Goal: Navigation & Orientation: Find specific page/section

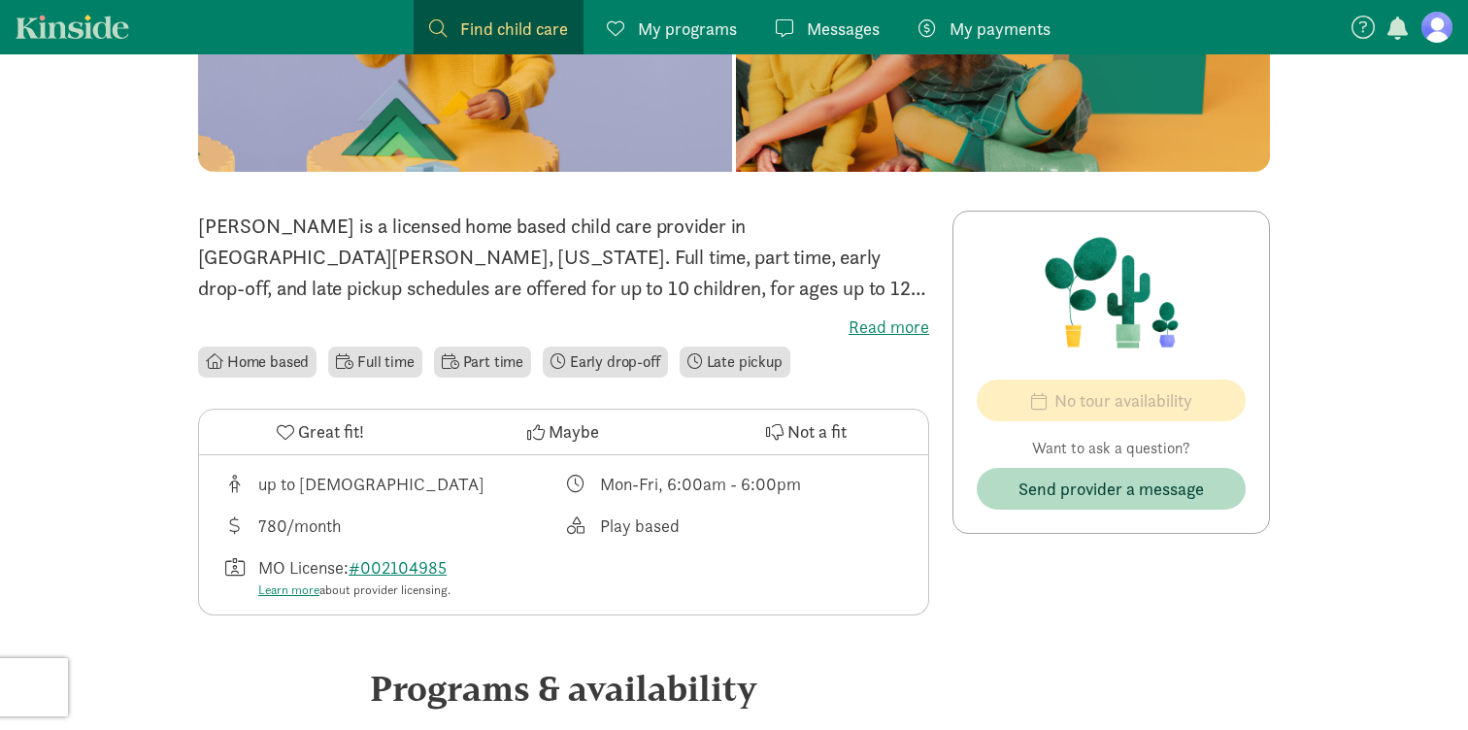
scroll to position [283, 0]
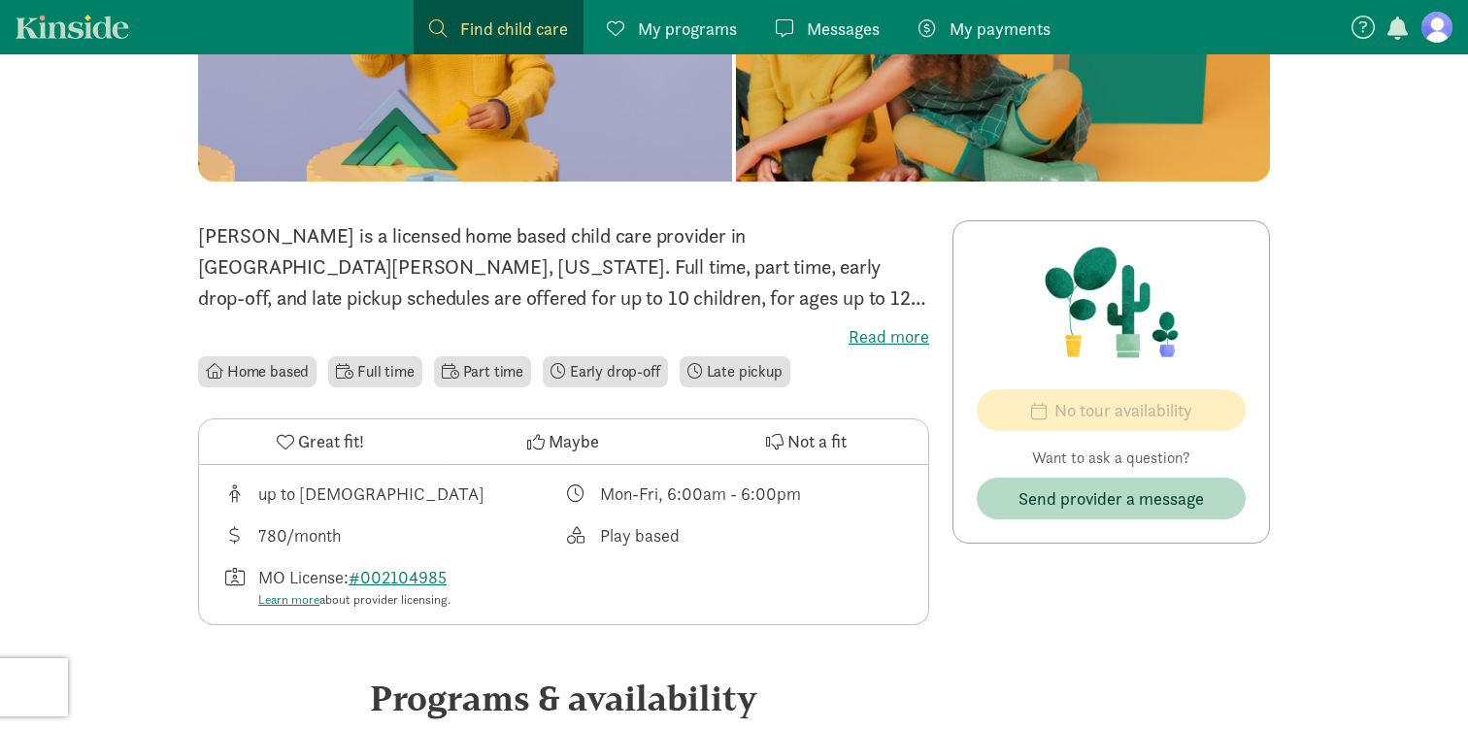
click at [744, 375] on li "Late pickup" at bounding box center [735, 371] width 111 height 31
click at [641, 362] on li "Early drop-off" at bounding box center [605, 371] width 125 height 31
click at [889, 338] on label "Read more" at bounding box center [563, 336] width 731 height 23
click at [0, 0] on input "Read more" at bounding box center [0, 0] width 0 height 0
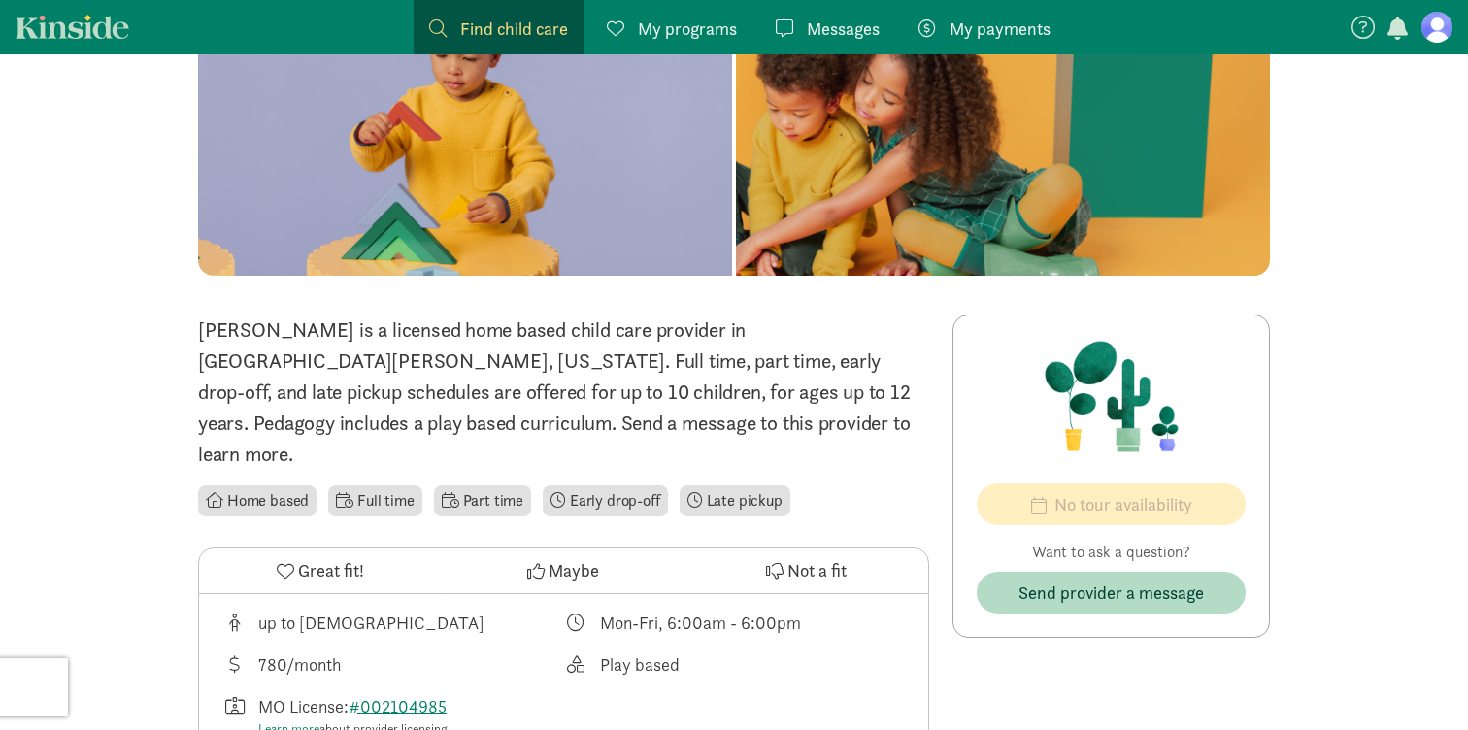
scroll to position [0, 0]
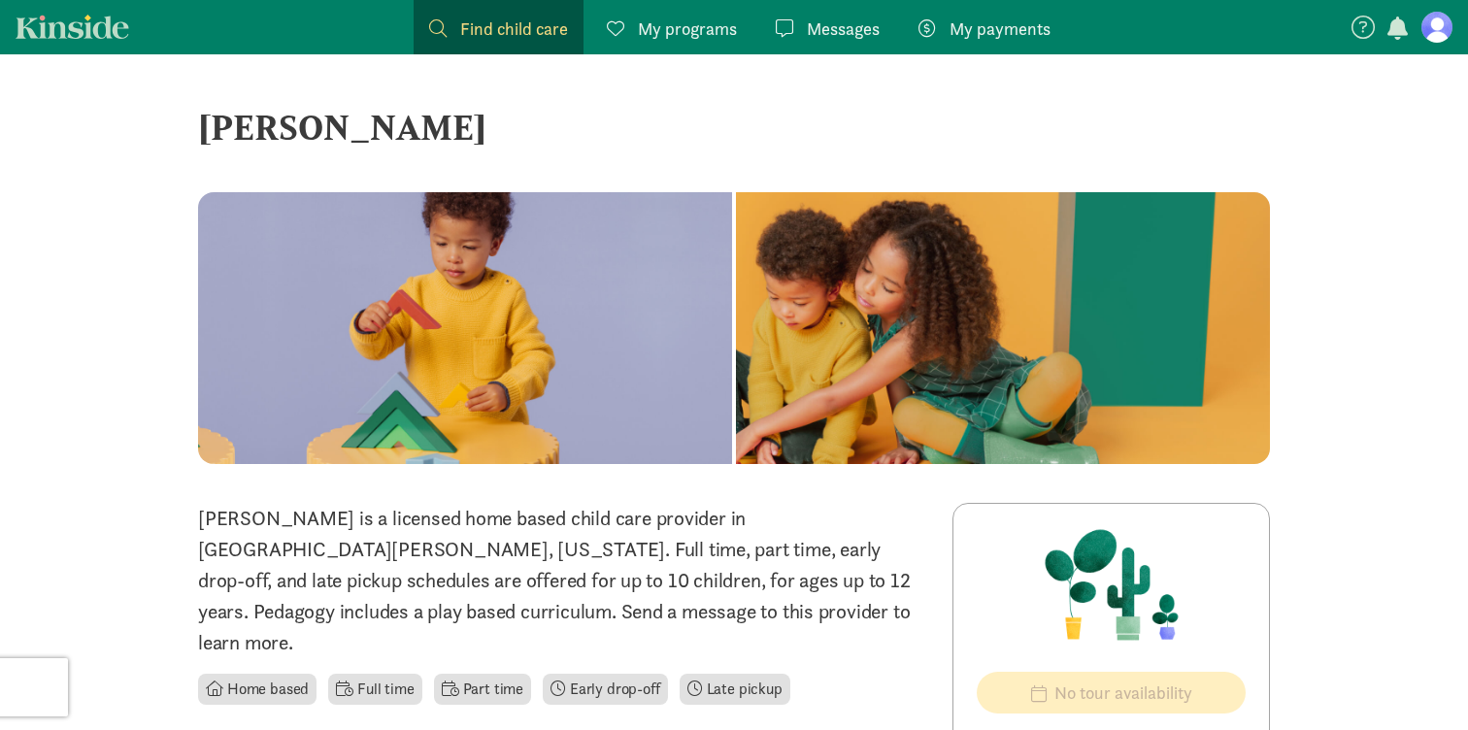
click at [697, 25] on span "My programs" at bounding box center [687, 29] width 99 height 26
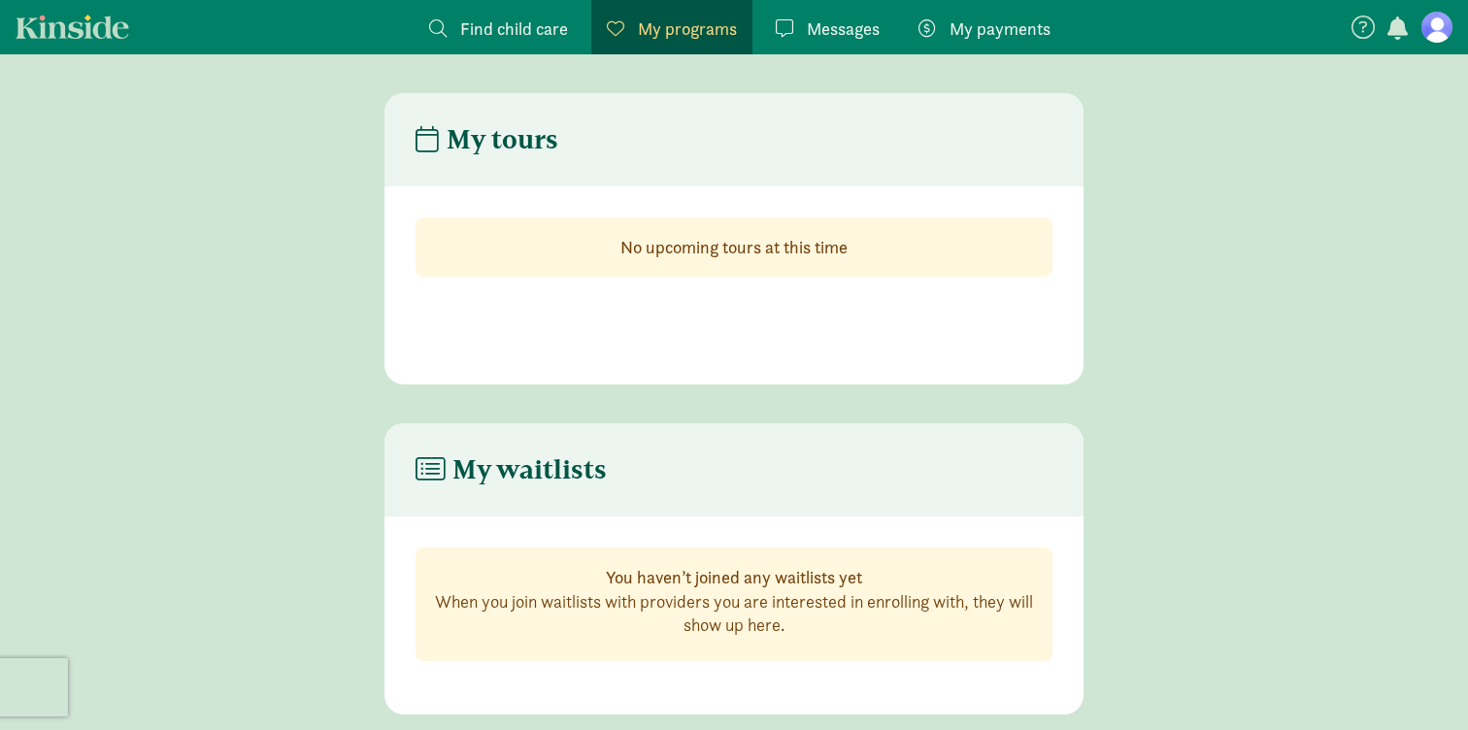
click at [833, 29] on span "Messages" at bounding box center [843, 29] width 73 height 26
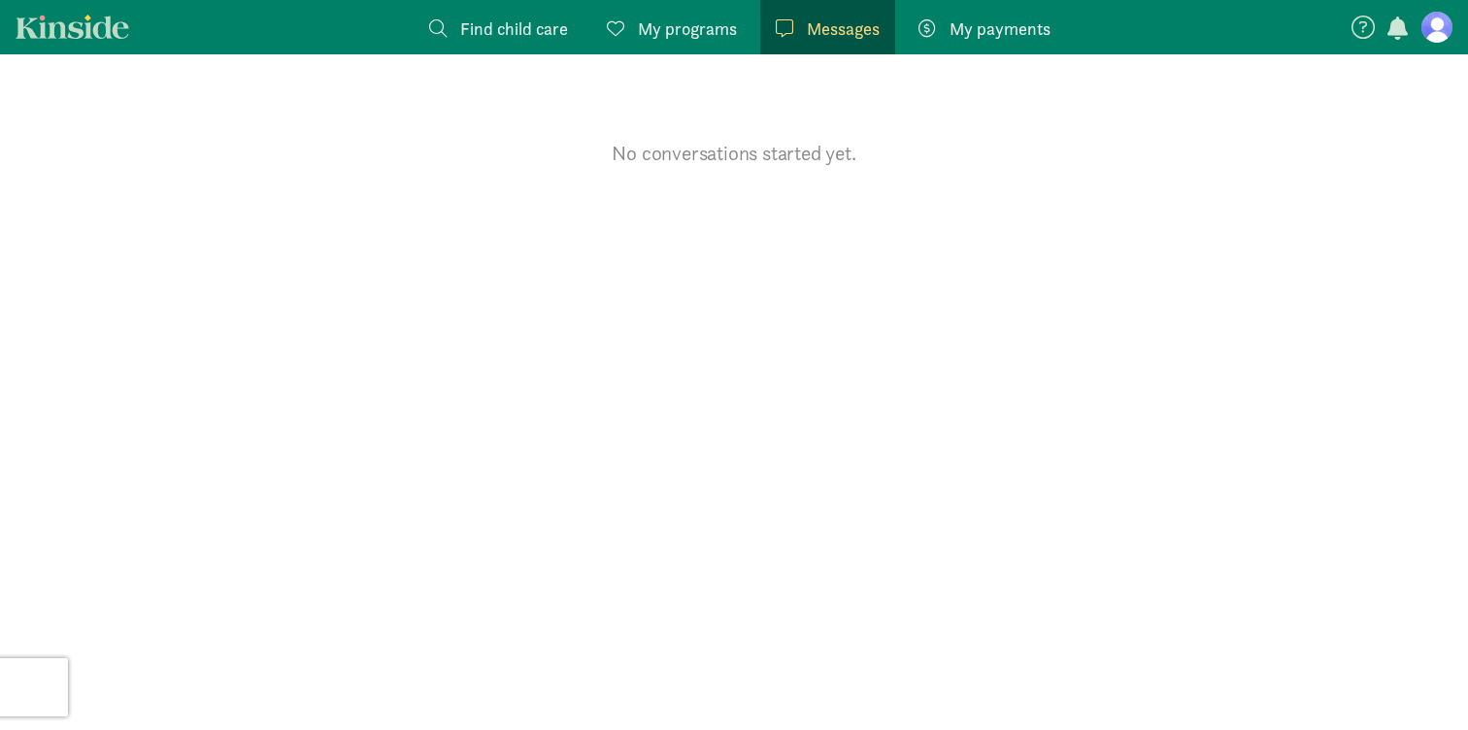
click at [528, 27] on span "Find child care" at bounding box center [514, 29] width 108 height 26
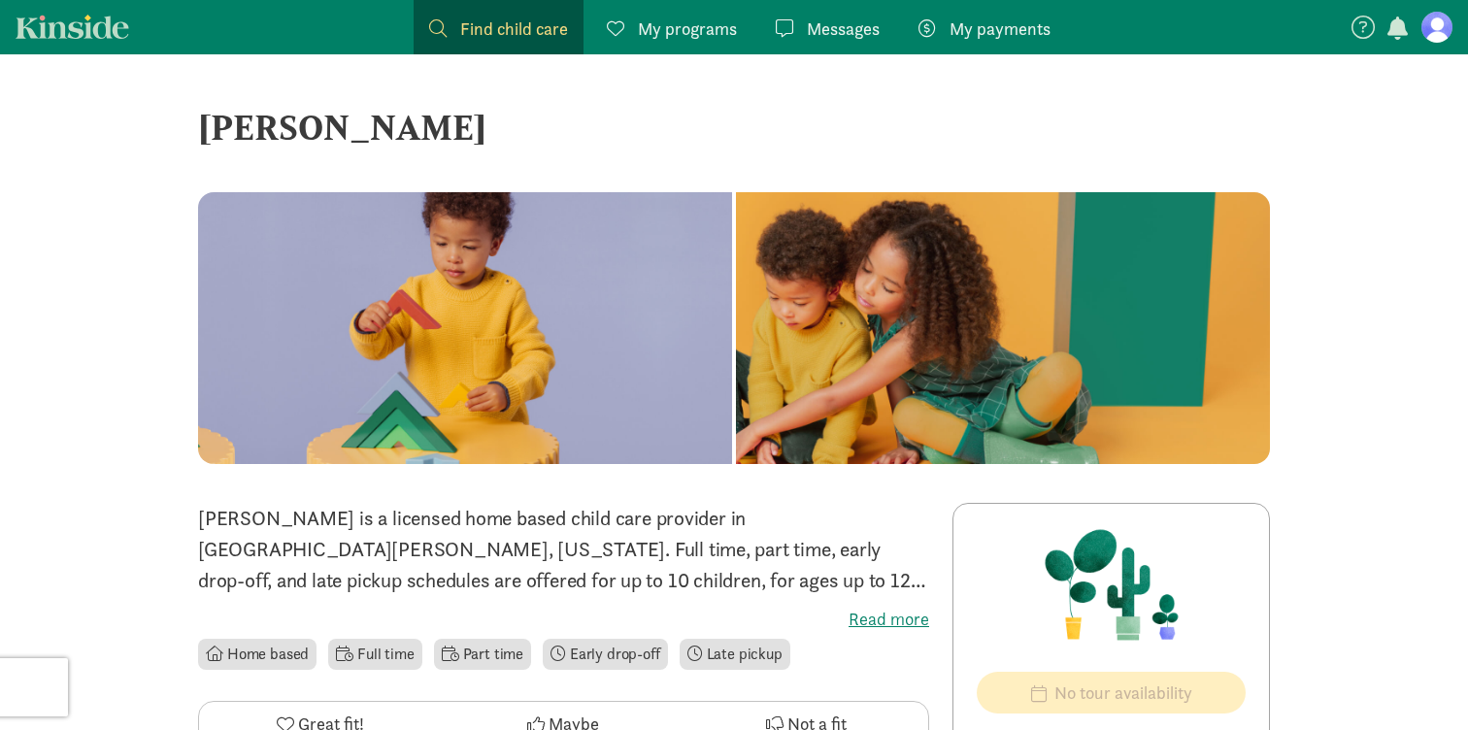
drag, startPoint x: 203, startPoint y: 128, endPoint x: 373, endPoint y: 190, distance: 180.9
click at [373, 190] on div "[PERSON_NAME]" at bounding box center [734, 146] width 1072 height 91
copy div "[PERSON_NAME]"
